Goal: Information Seeking & Learning: Check status

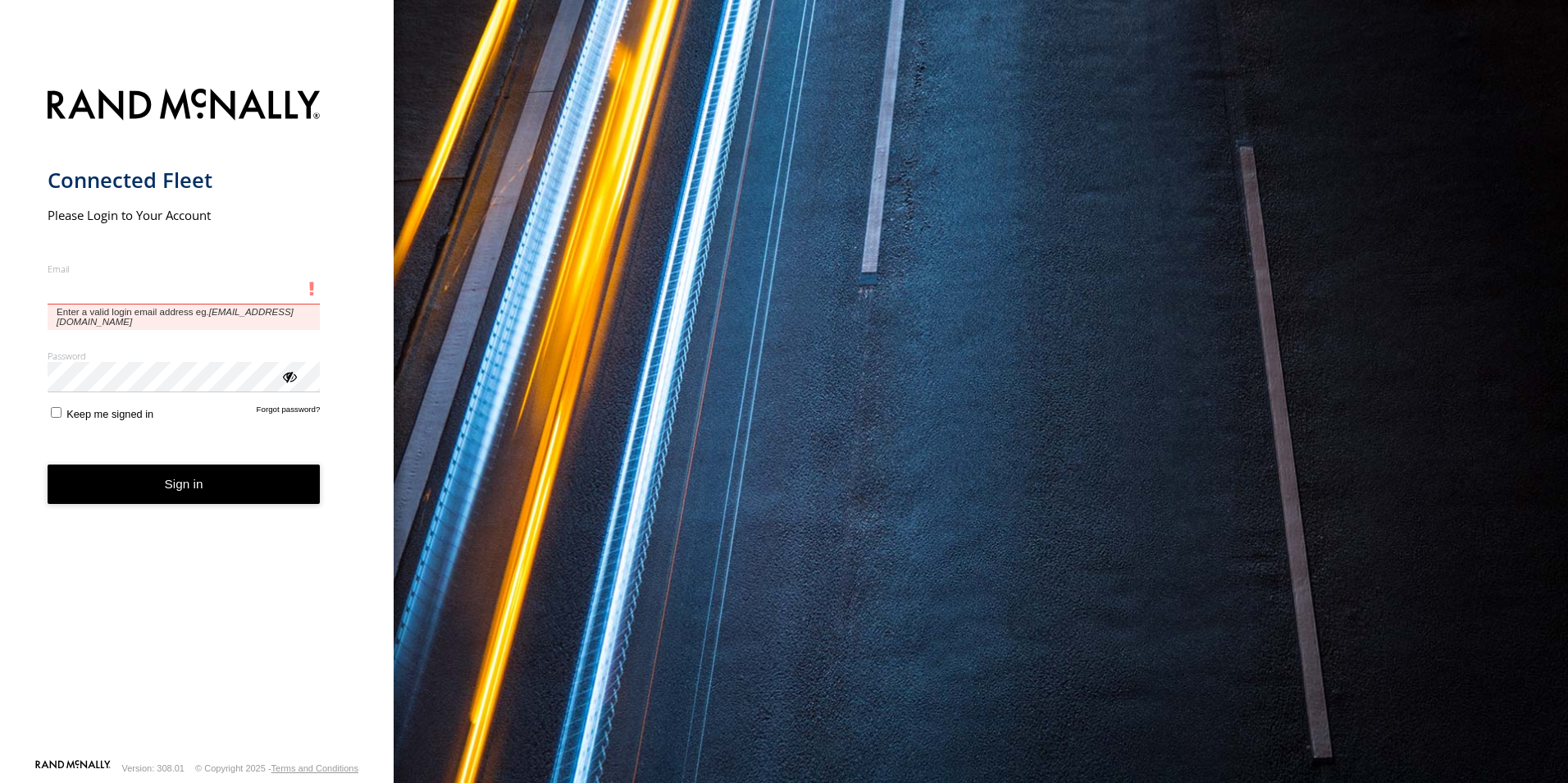
click at [112, 299] on input "Email" at bounding box center [184, 289] width 273 height 29
type input "**********"
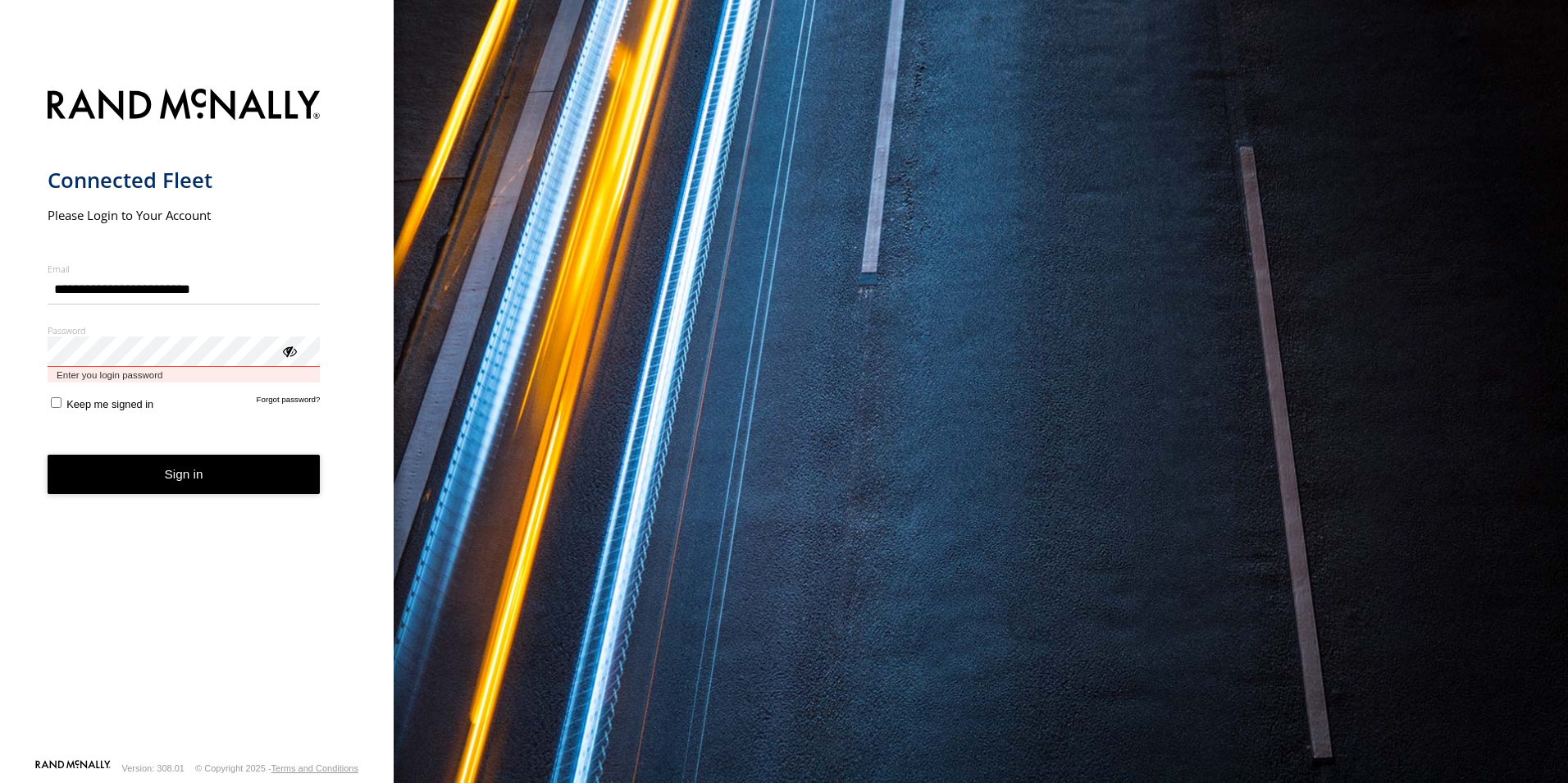
click at [48, 455] on button "Sign in" at bounding box center [184, 475] width 273 height 40
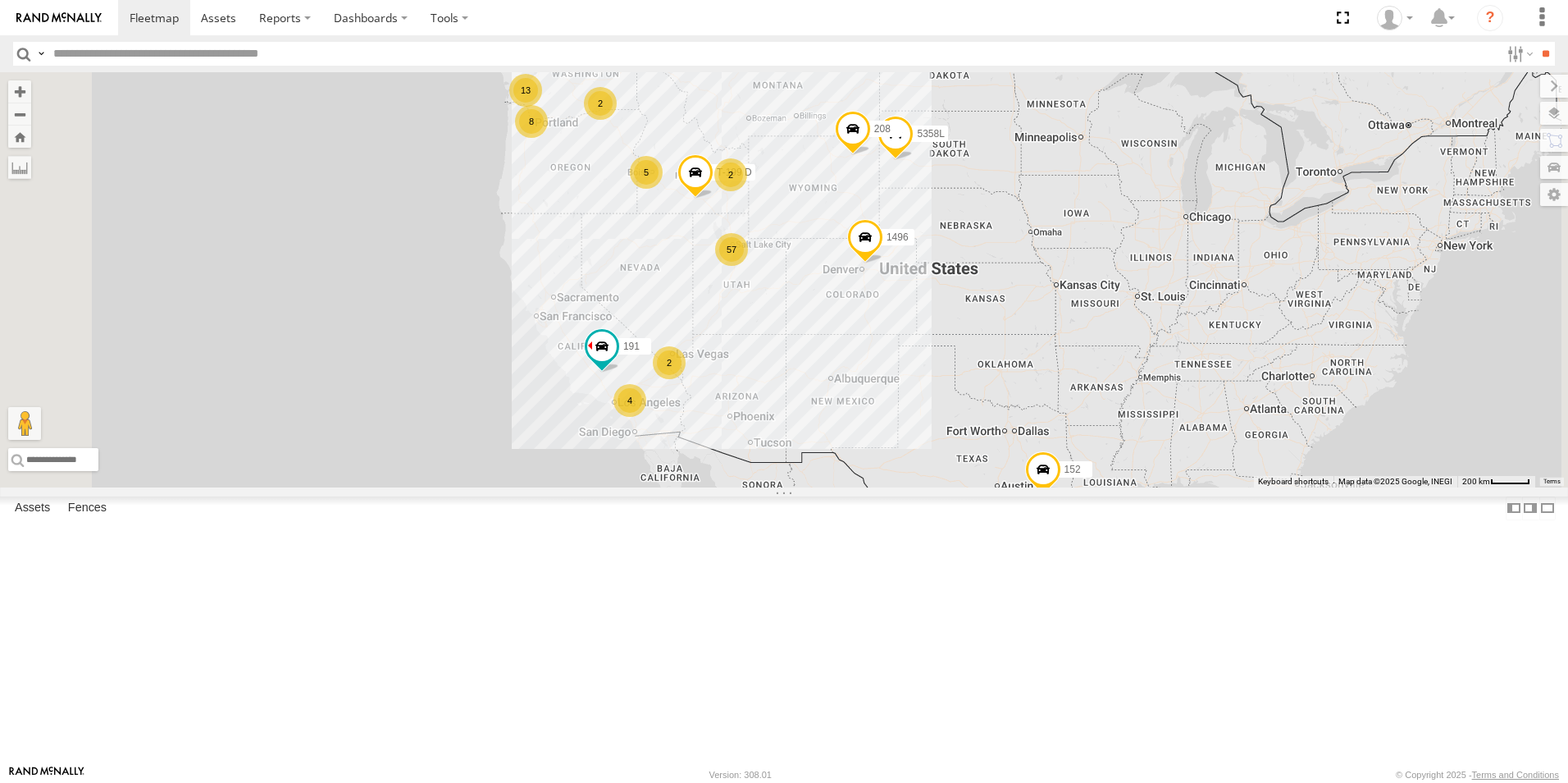
click at [686, 379] on div "2" at bounding box center [669, 362] width 33 height 33
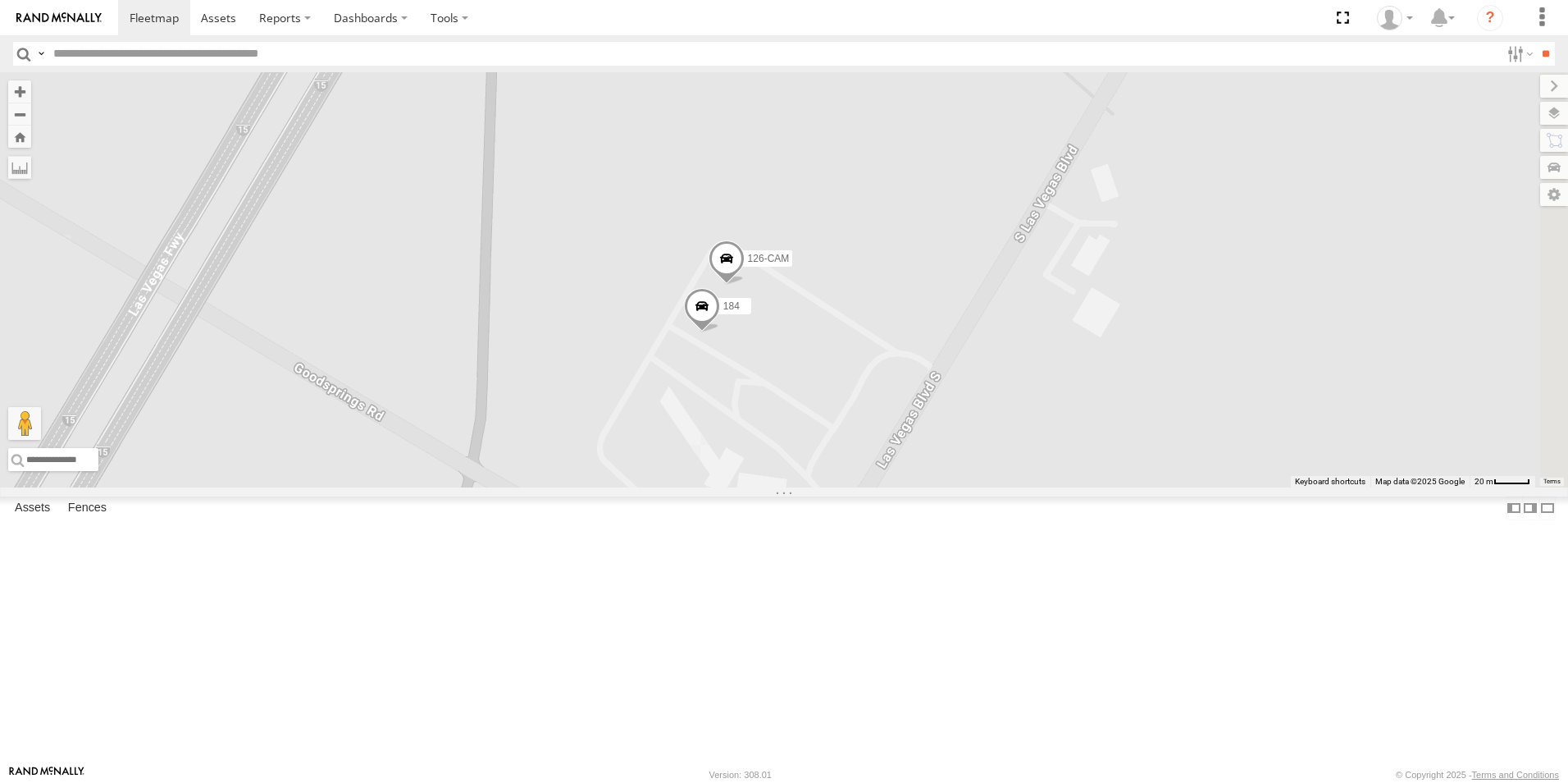
drag, startPoint x: 1130, startPoint y: 594, endPoint x: 961, endPoint y: 513, distance: 187.4
click at [961, 487] on div "152 1496 208 307W T-199 D 191 5358L 184 126-CAM" at bounding box center [784, 280] width 1568 height 415
click at [1566, 111] on label at bounding box center [1538, 113] width 60 height 23
click at [0, 0] on span "Overlays" at bounding box center [0, 0] width 0 height 0
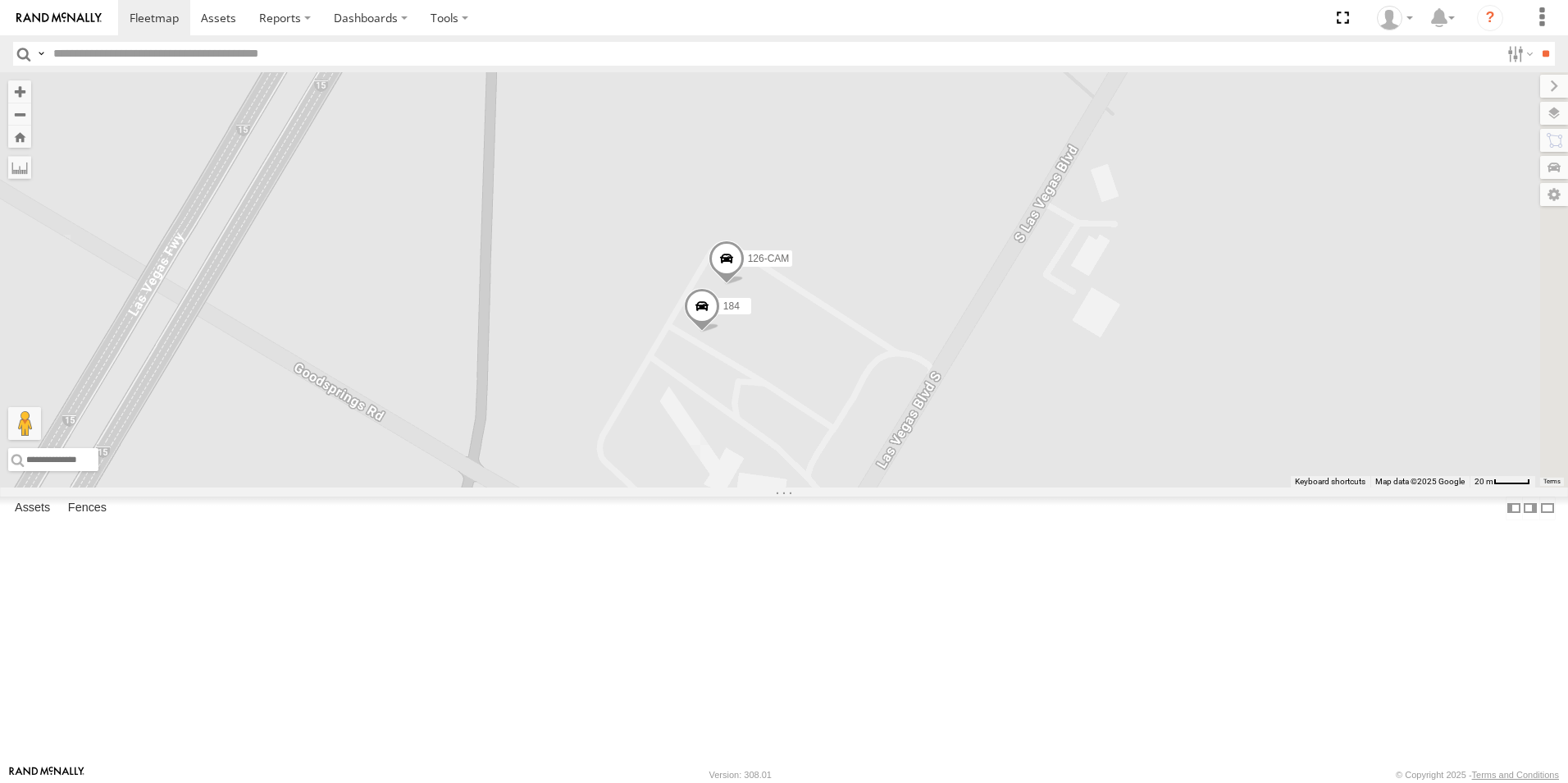
click at [0, 0] on span "Basemaps" at bounding box center [0, 0] width 0 height 0
click at [0, 0] on span "Satellite" at bounding box center [0, 0] width 0 height 0
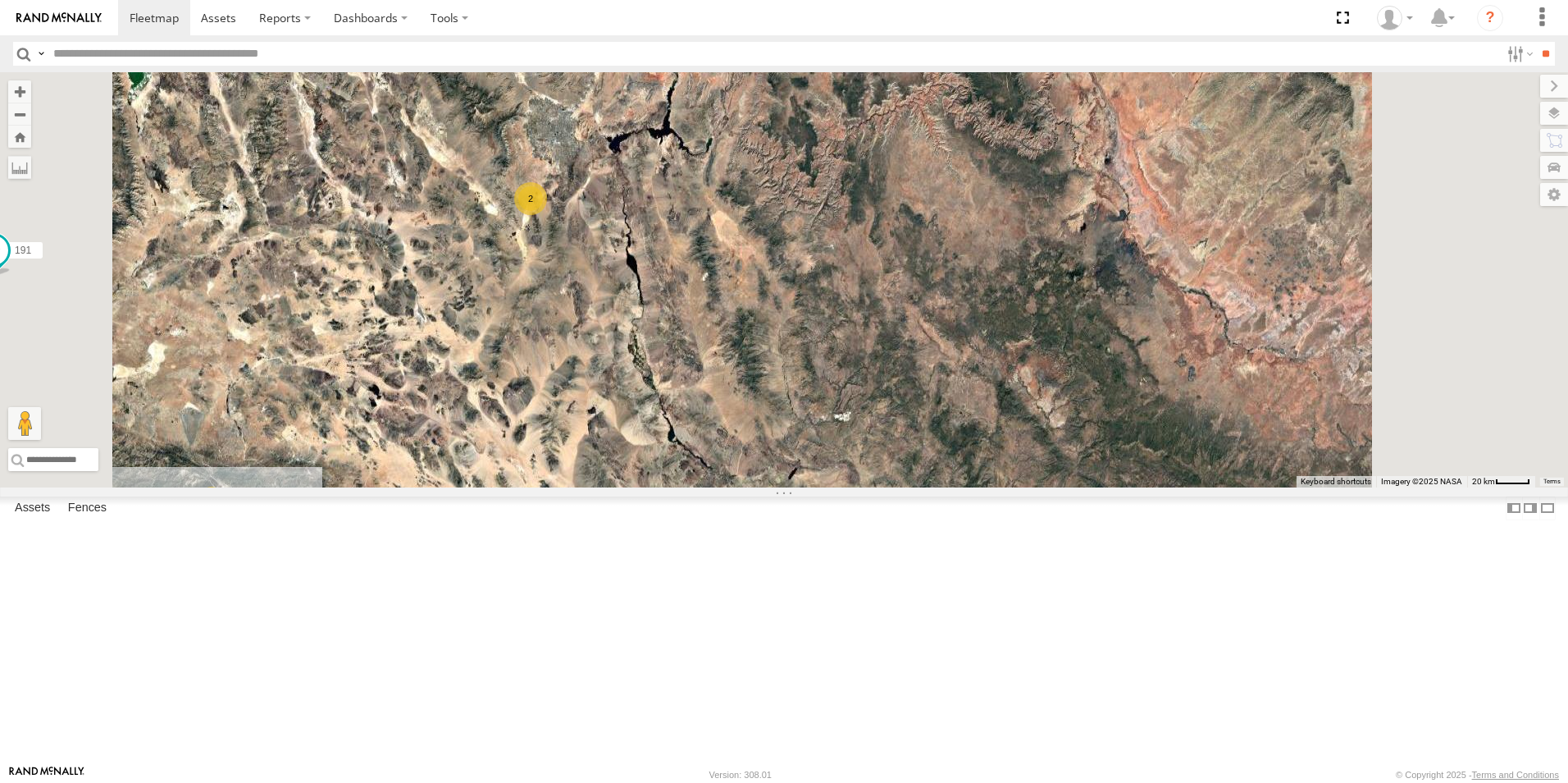
click at [0, 0] on span "Roadmap" at bounding box center [0, 0] width 0 height 0
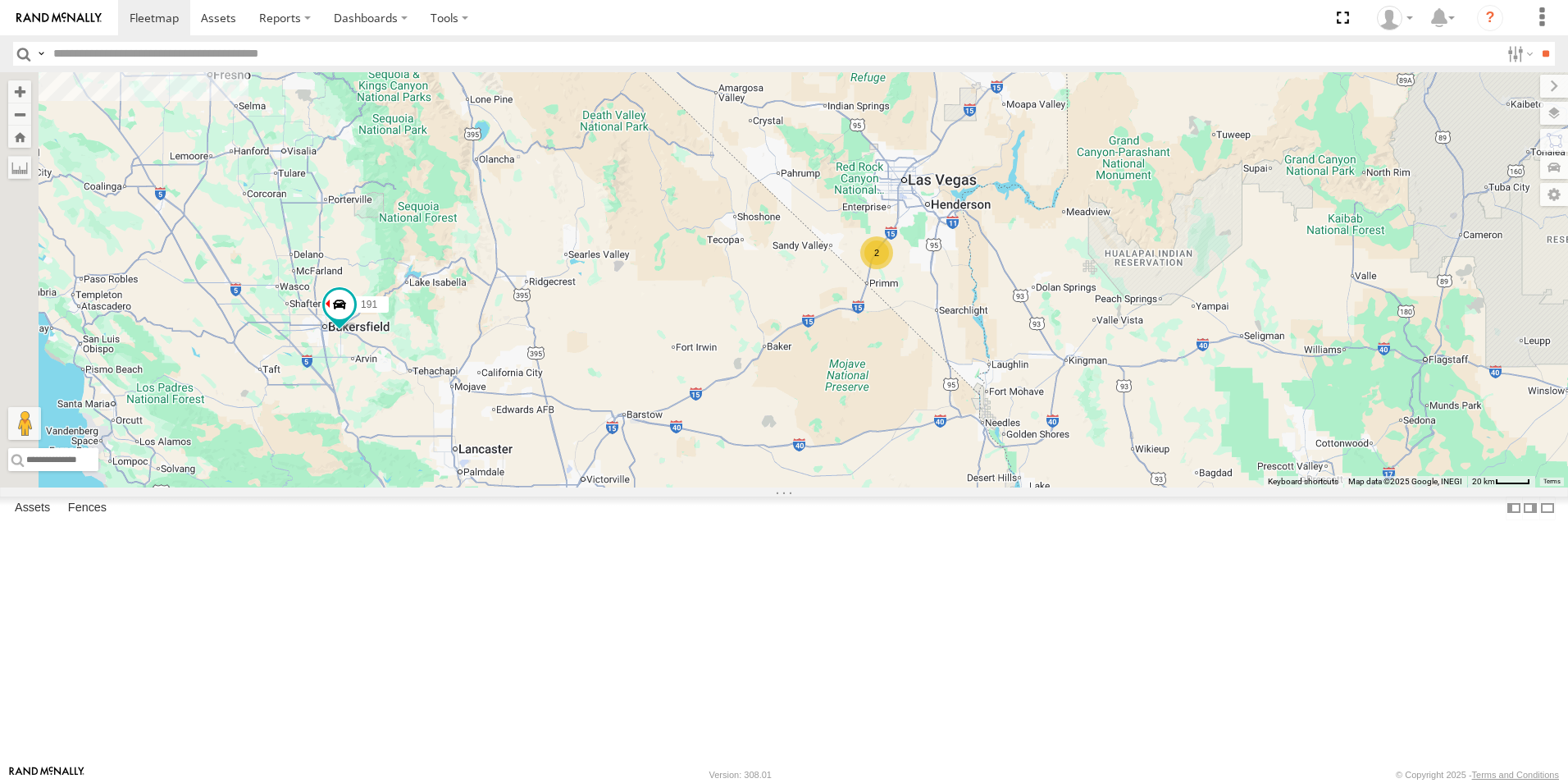
drag, startPoint x: 709, startPoint y: 470, endPoint x: 1058, endPoint y: 525, distance: 353.3
click at [1058, 487] on div "152 1496 208 307W T-199 D 191 5358L 4 2" at bounding box center [784, 280] width 1568 height 415
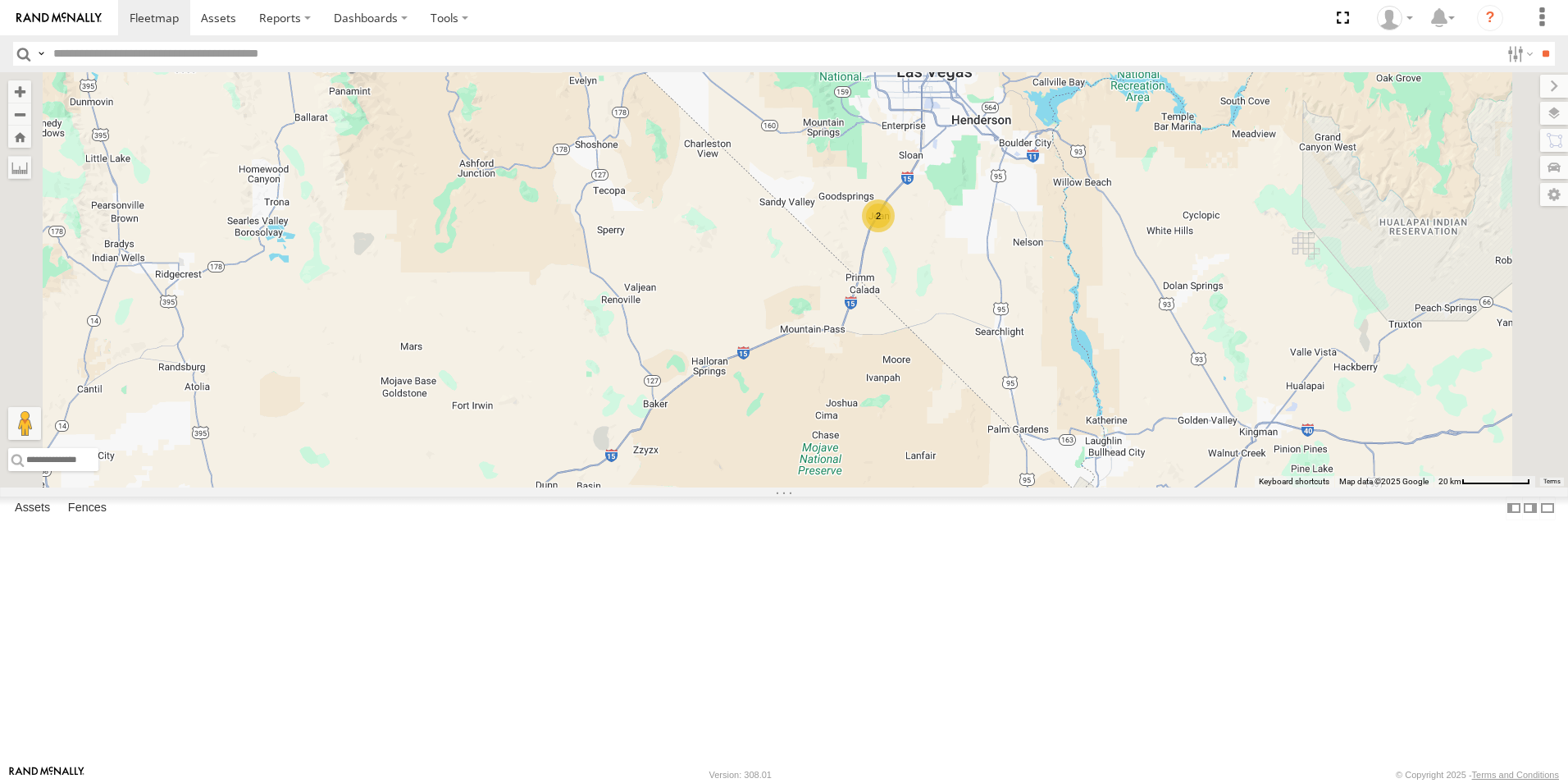
click at [0, 0] on span "Satellite" at bounding box center [0, 0] width 0 height 0
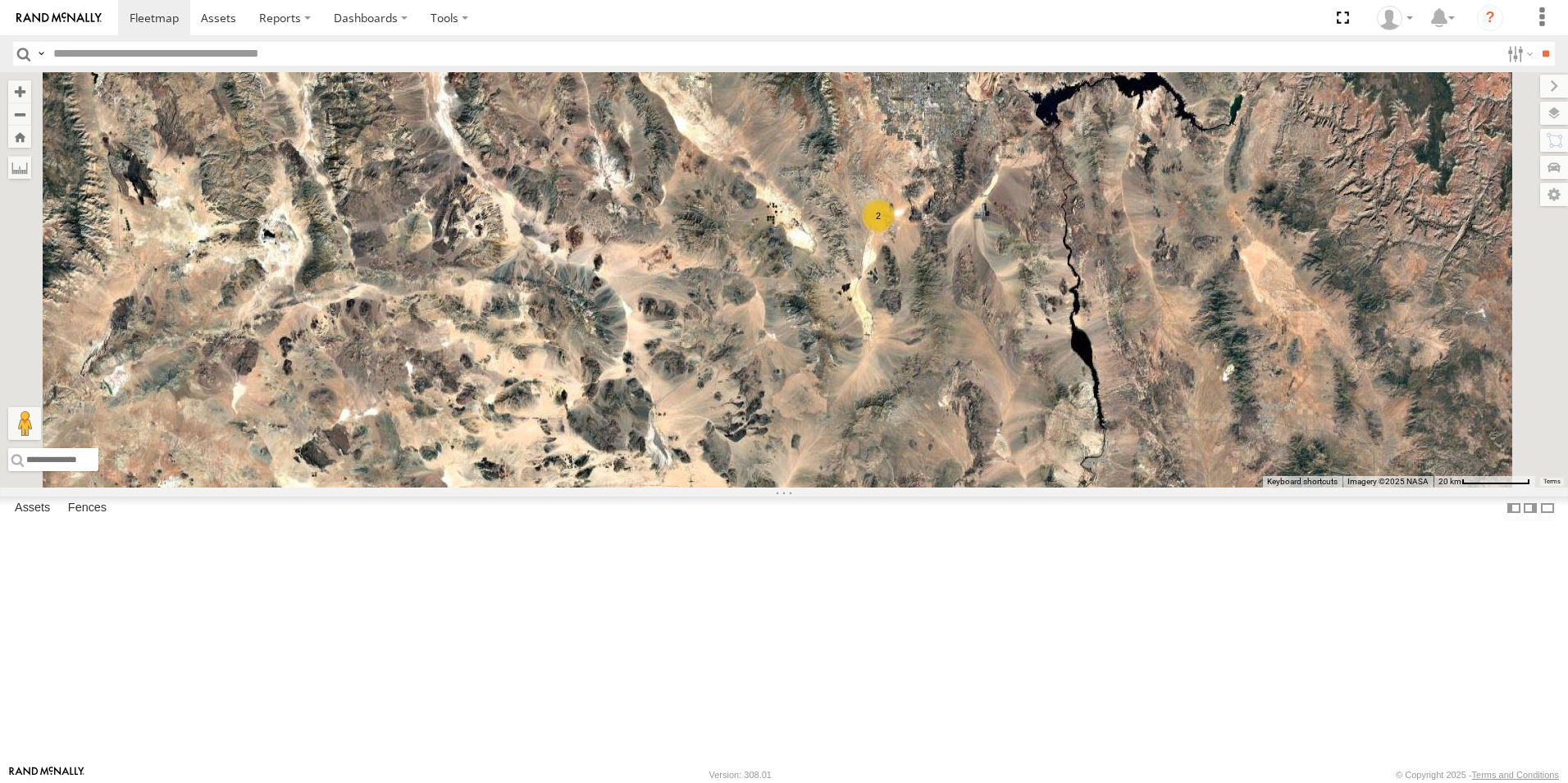
click at [0, 0] on span "Satellite + Roadmap" at bounding box center [0, 0] width 0 height 0
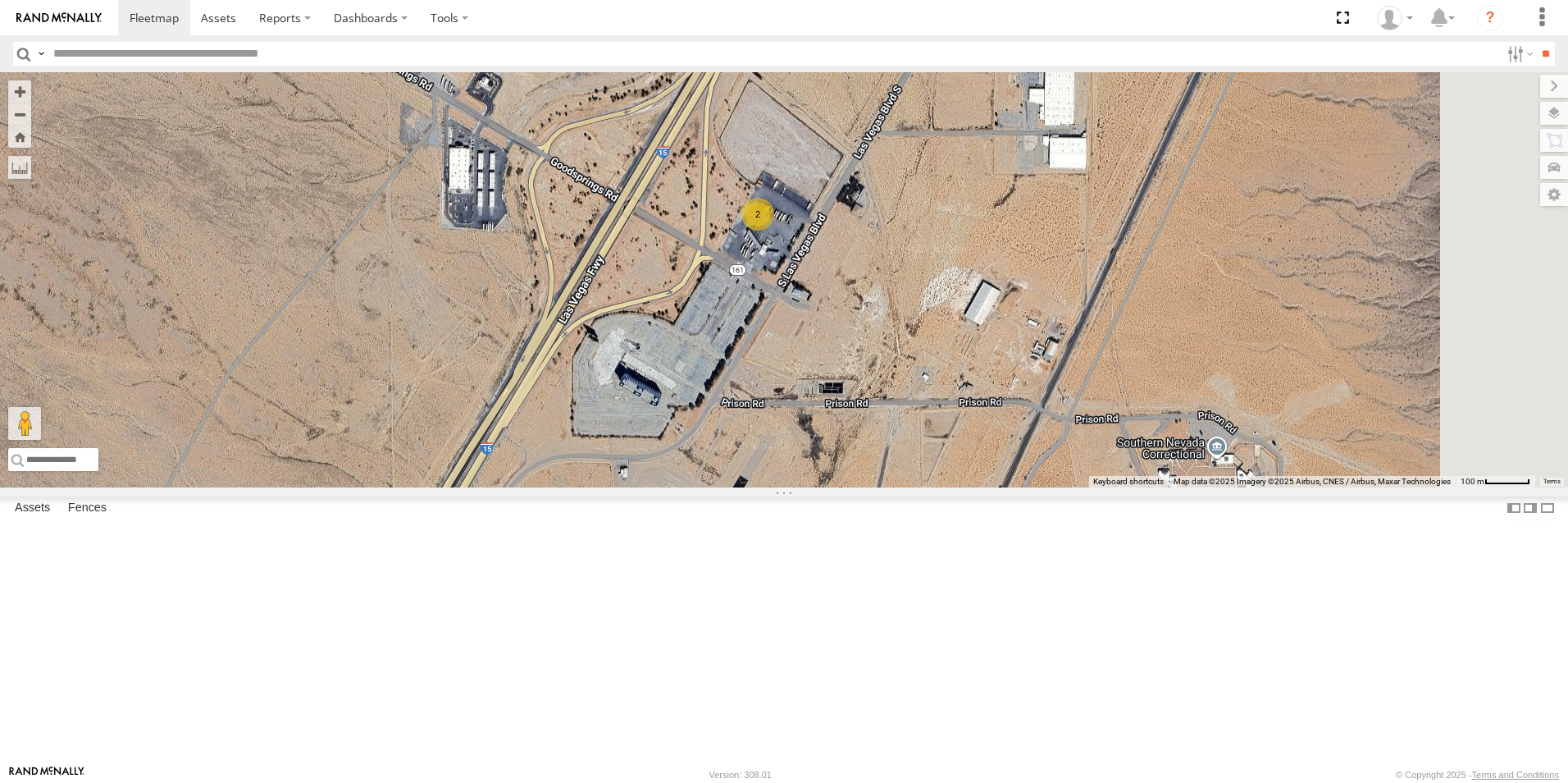
drag, startPoint x: 1068, startPoint y: 203, endPoint x: 1018, endPoint y: 436, distance: 238.3
click at [1018, 436] on div "152 1496 208 307W T-199 D 191 5358L 2" at bounding box center [784, 280] width 1568 height 415
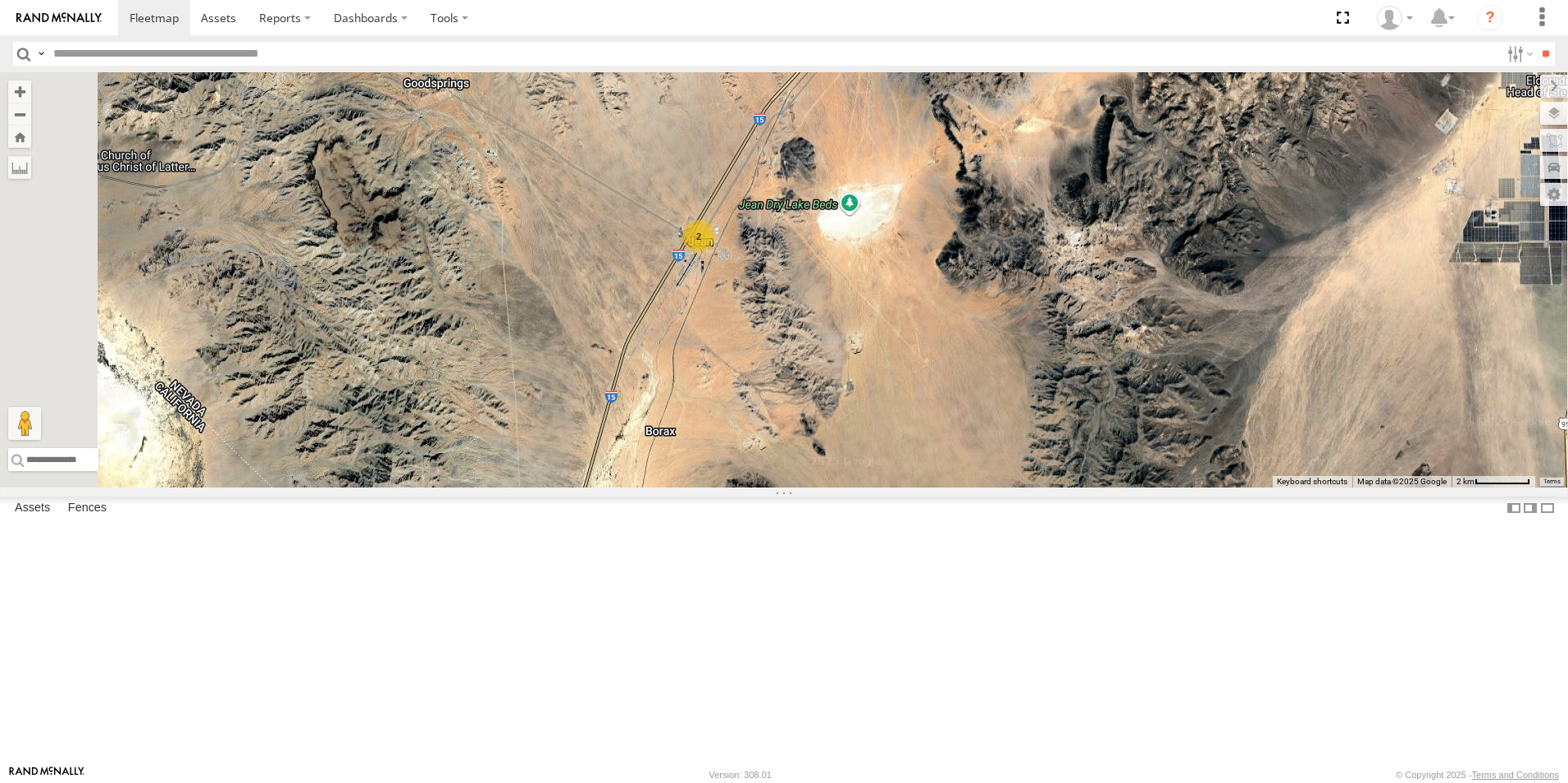
click at [157, 55] on input "text" at bounding box center [773, 54] width 1453 height 23
type input "***"
click at [1536, 42] on input "**" at bounding box center [1545, 54] width 19 height 23
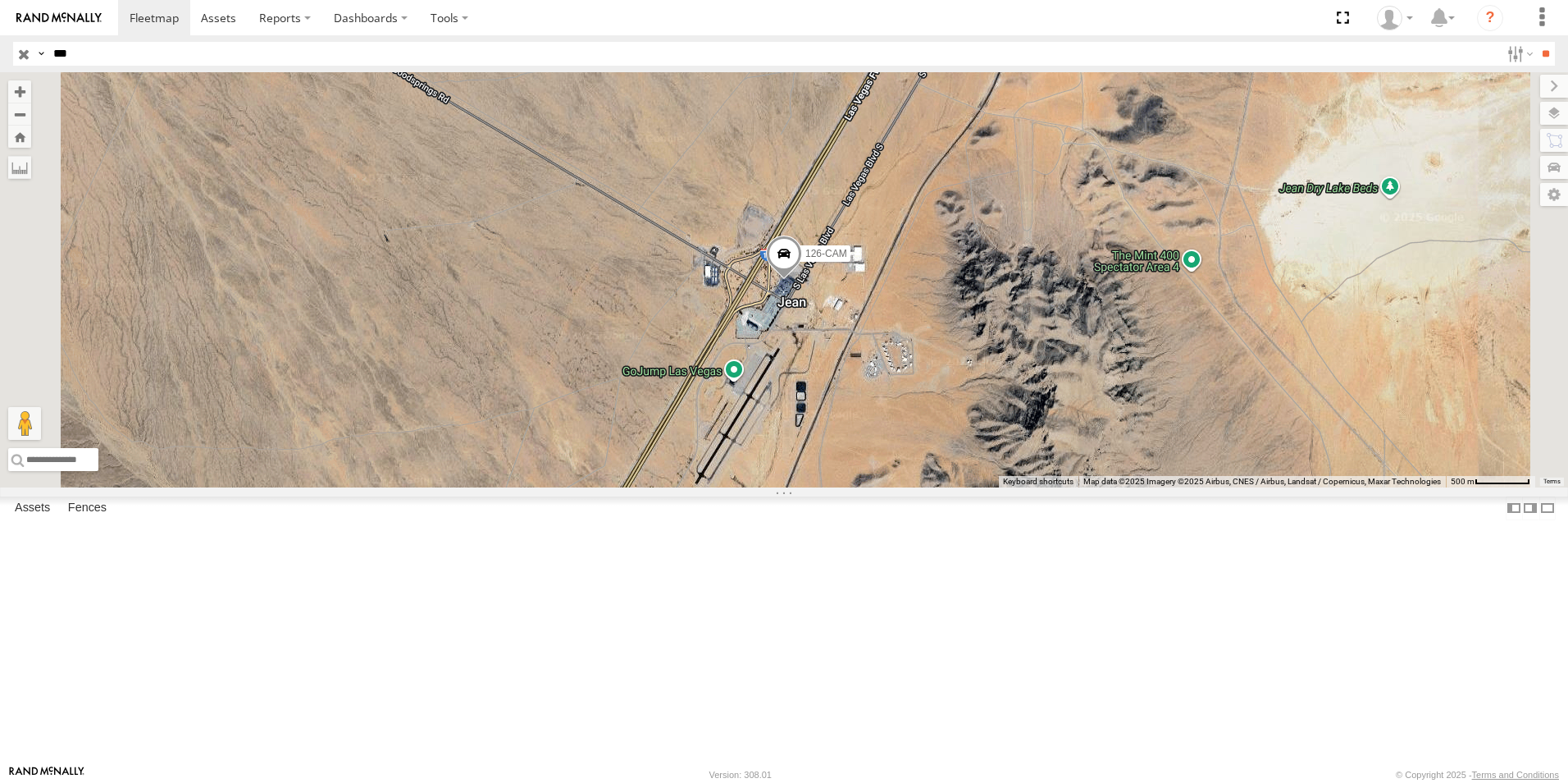
click at [847, 259] on span "126-CAM" at bounding box center [826, 254] width 42 height 11
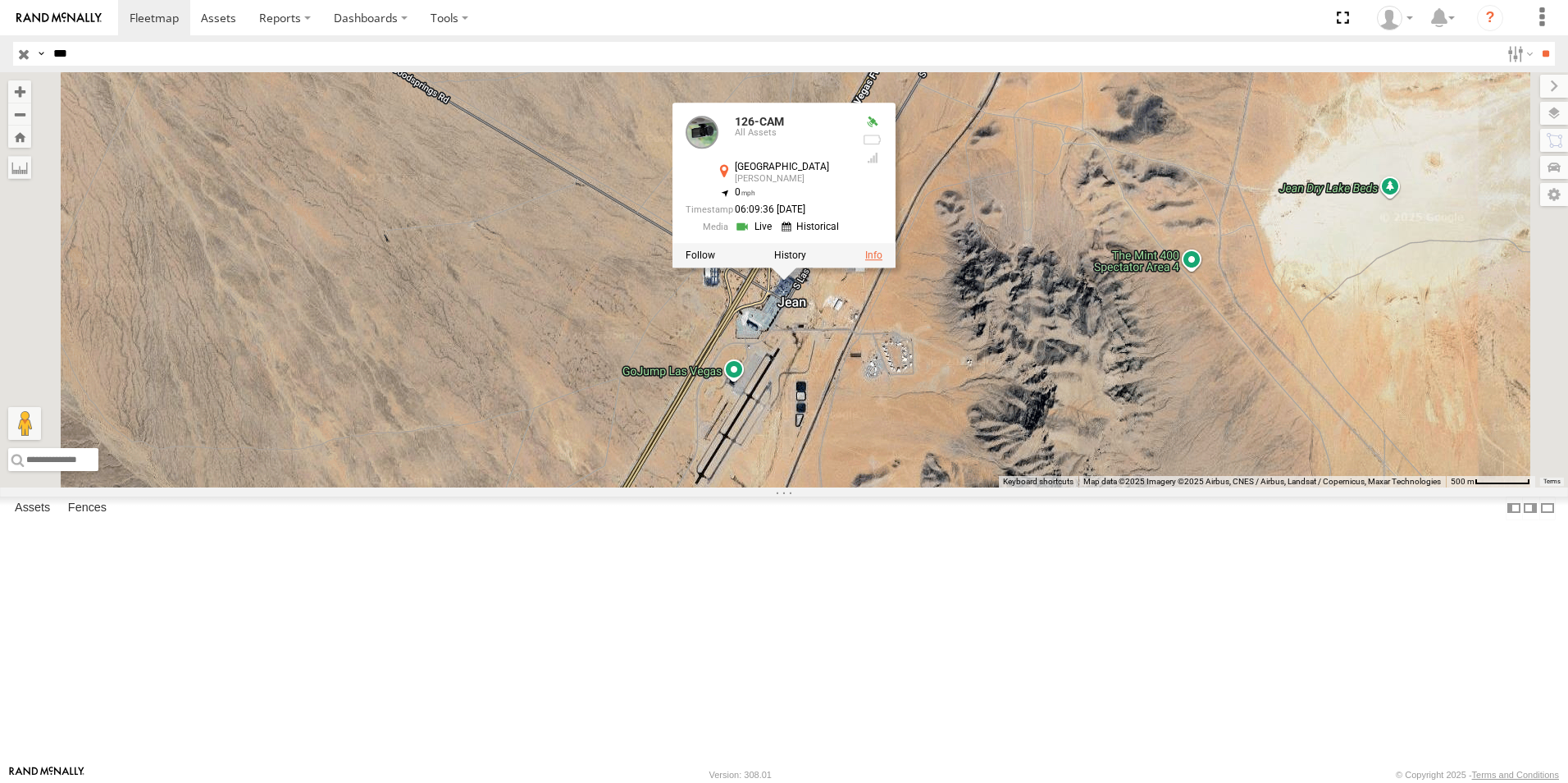
click at [882, 261] on link at bounding box center [874, 255] width 17 height 11
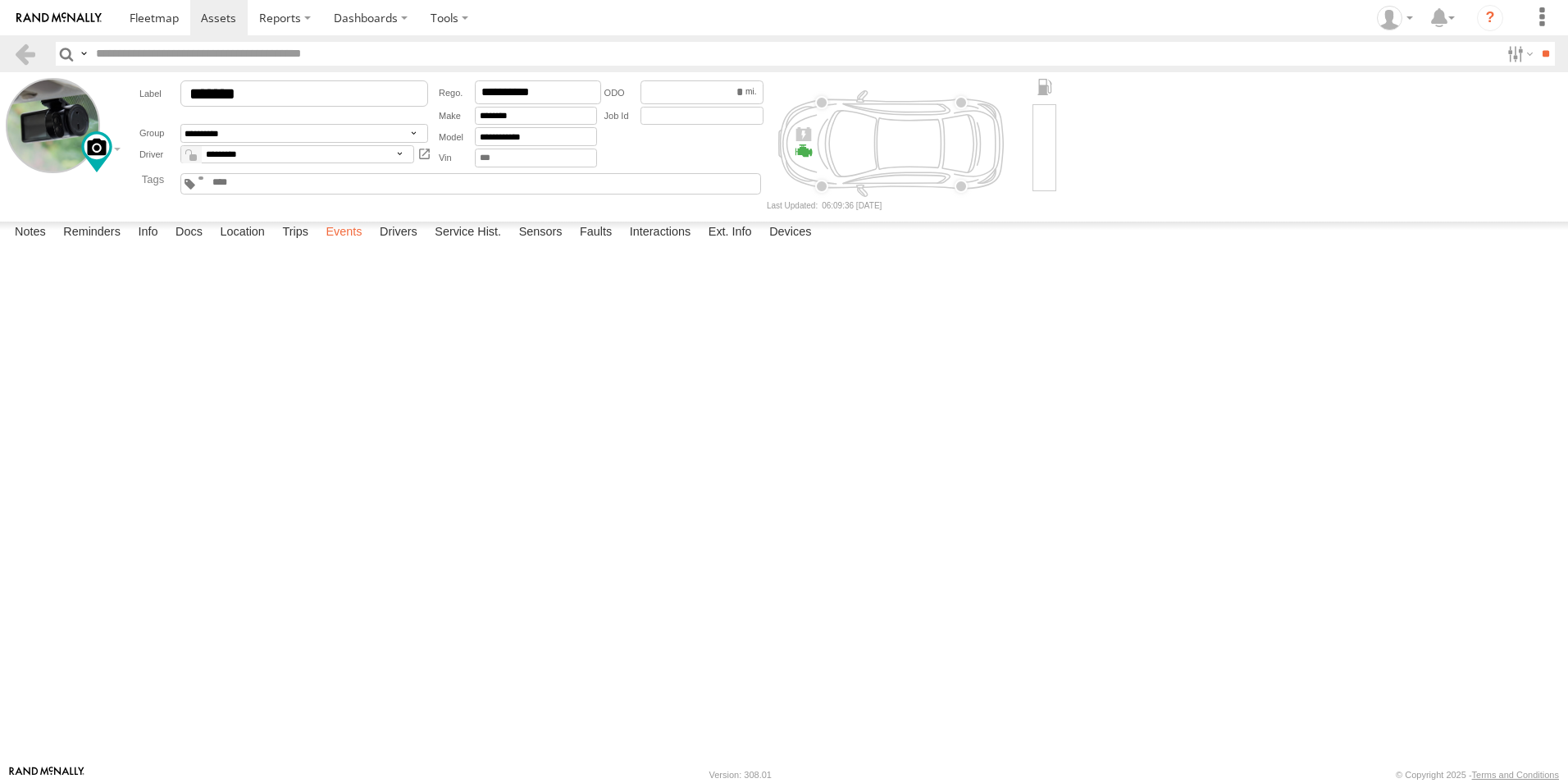
click at [345, 244] on label "Events" at bounding box center [344, 233] width 53 height 23
